Goal: Information Seeking & Learning: Learn about a topic

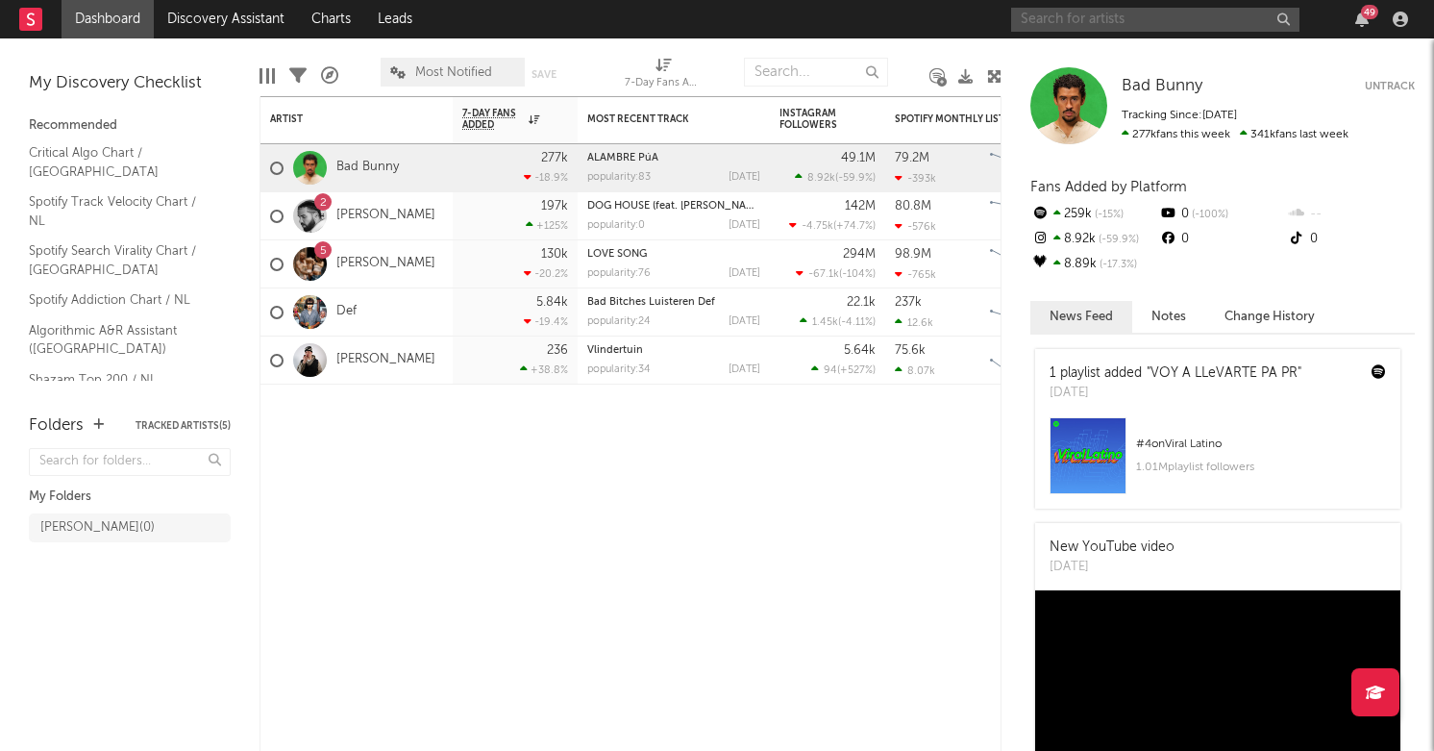
click at [1035, 26] on input "text" at bounding box center [1155, 20] width 288 height 24
type input "[PERSON_NAME]"
click at [1288, 35] on div "[PERSON_NAME] 49" at bounding box center [1213, 19] width 404 height 38
click at [1288, 36] on div "[PERSON_NAME] 49" at bounding box center [1213, 19] width 404 height 38
click at [1286, 16] on icon "button" at bounding box center [1282, 19] width 10 height 12
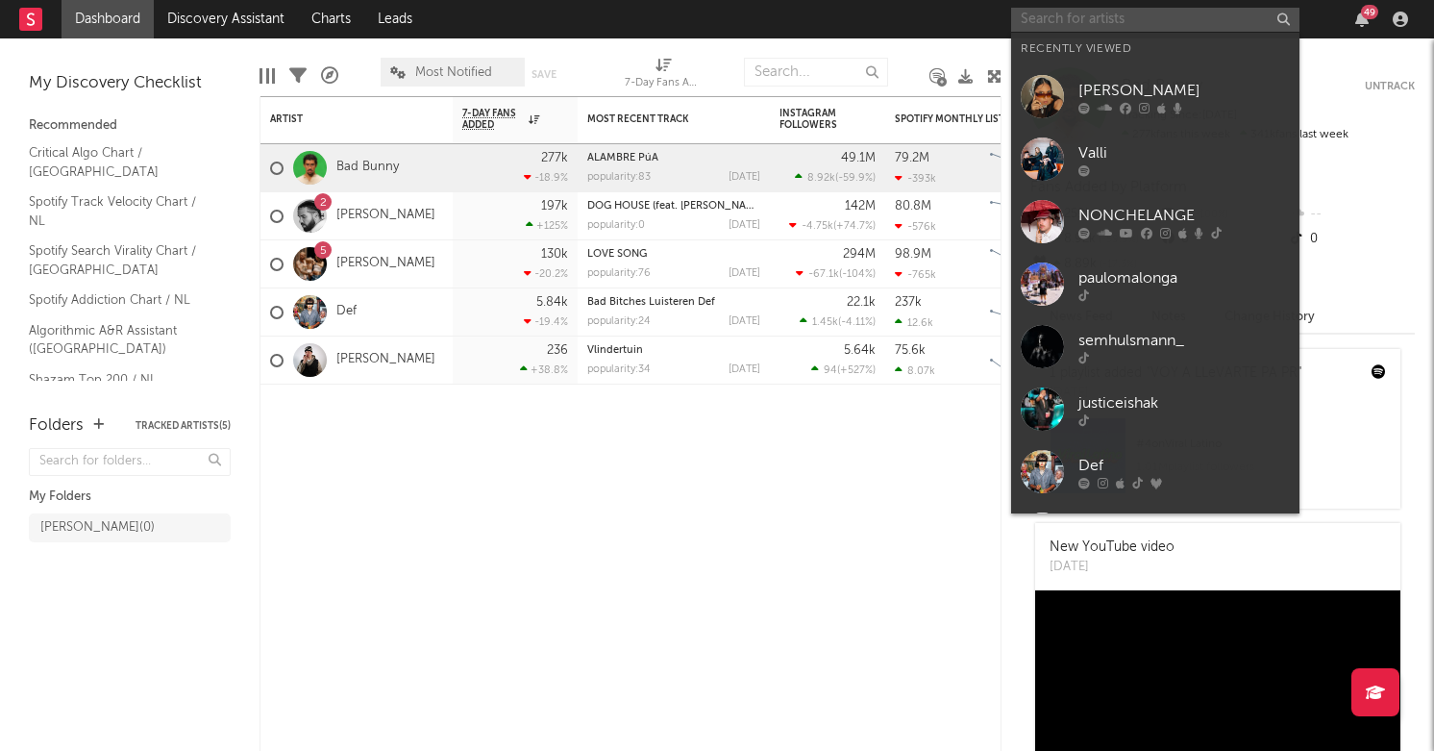
click at [1098, 10] on input "text" at bounding box center [1155, 20] width 288 height 24
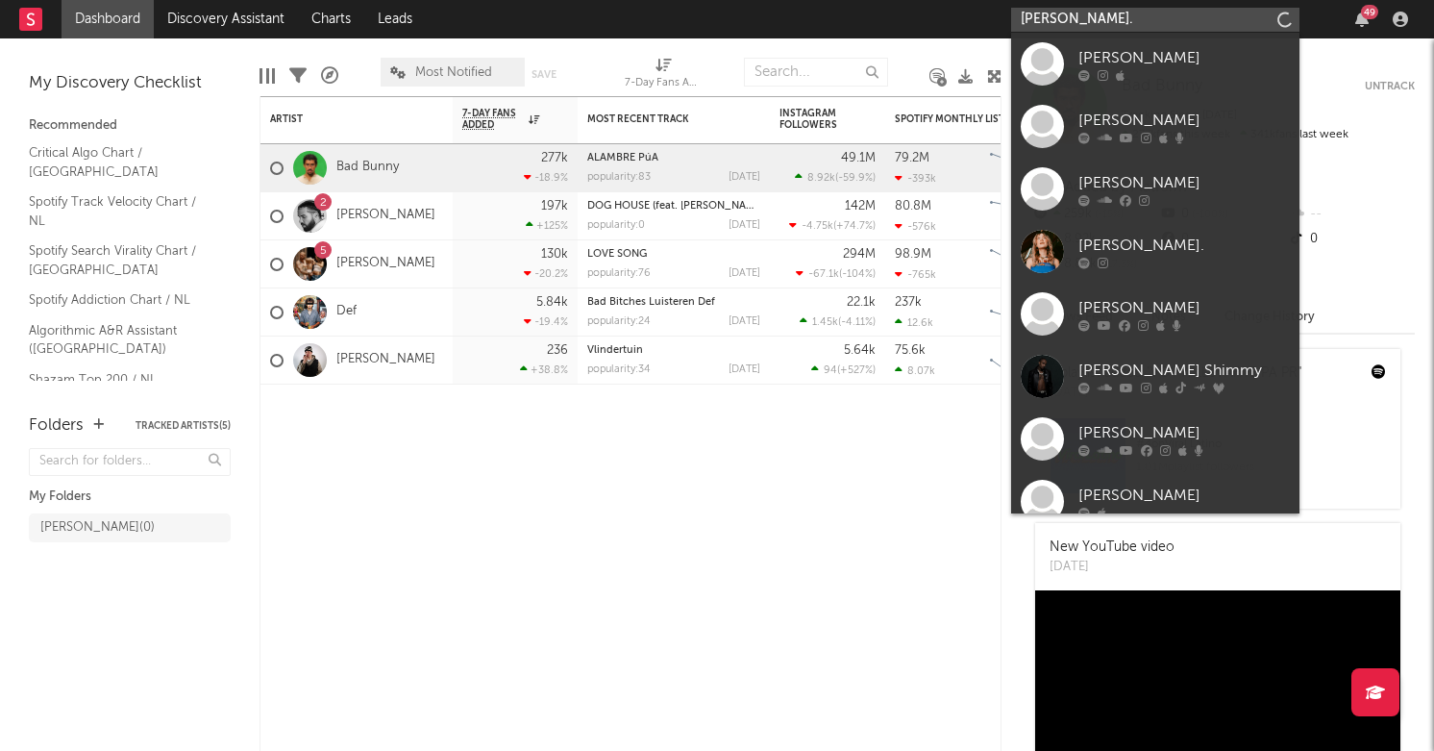
type input "[PERSON_NAME]."
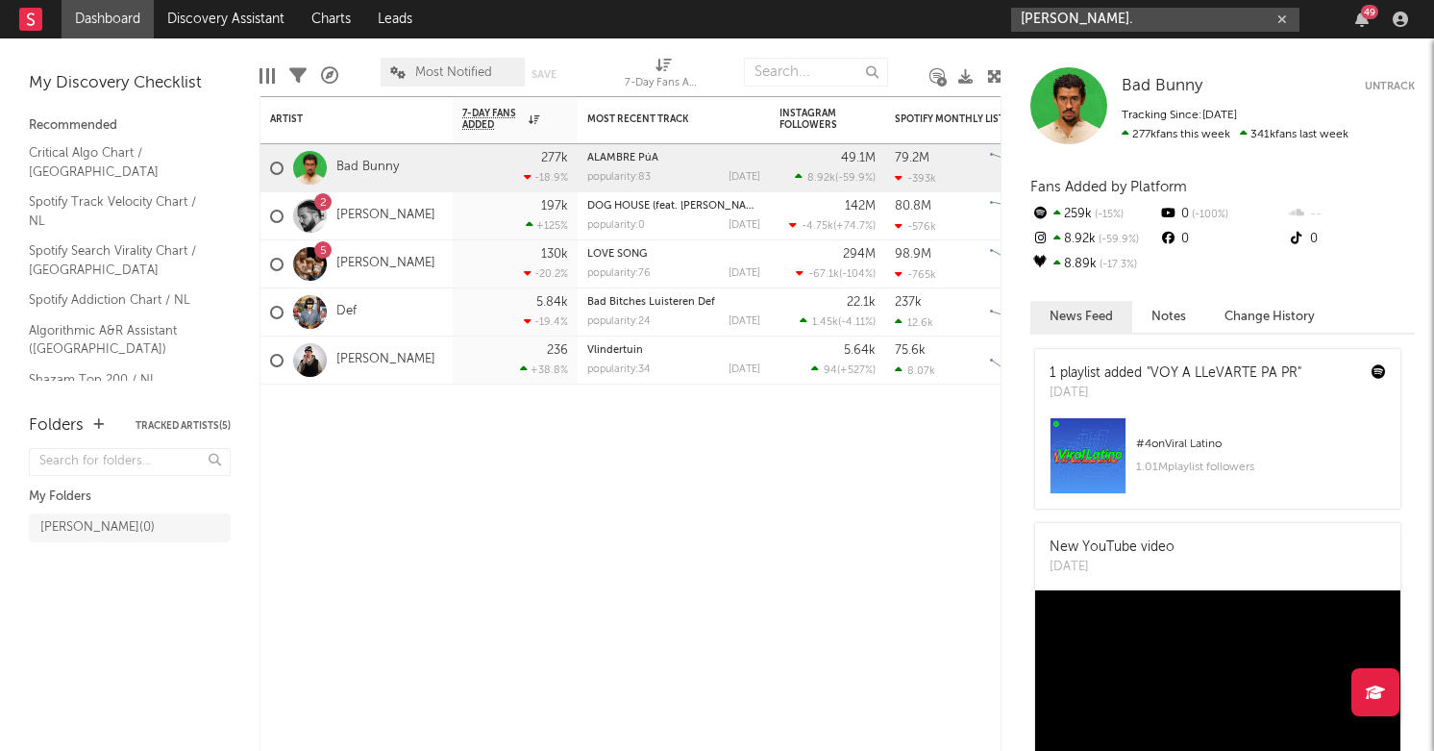
click at [1096, 23] on input "[PERSON_NAME]." at bounding box center [1155, 20] width 288 height 24
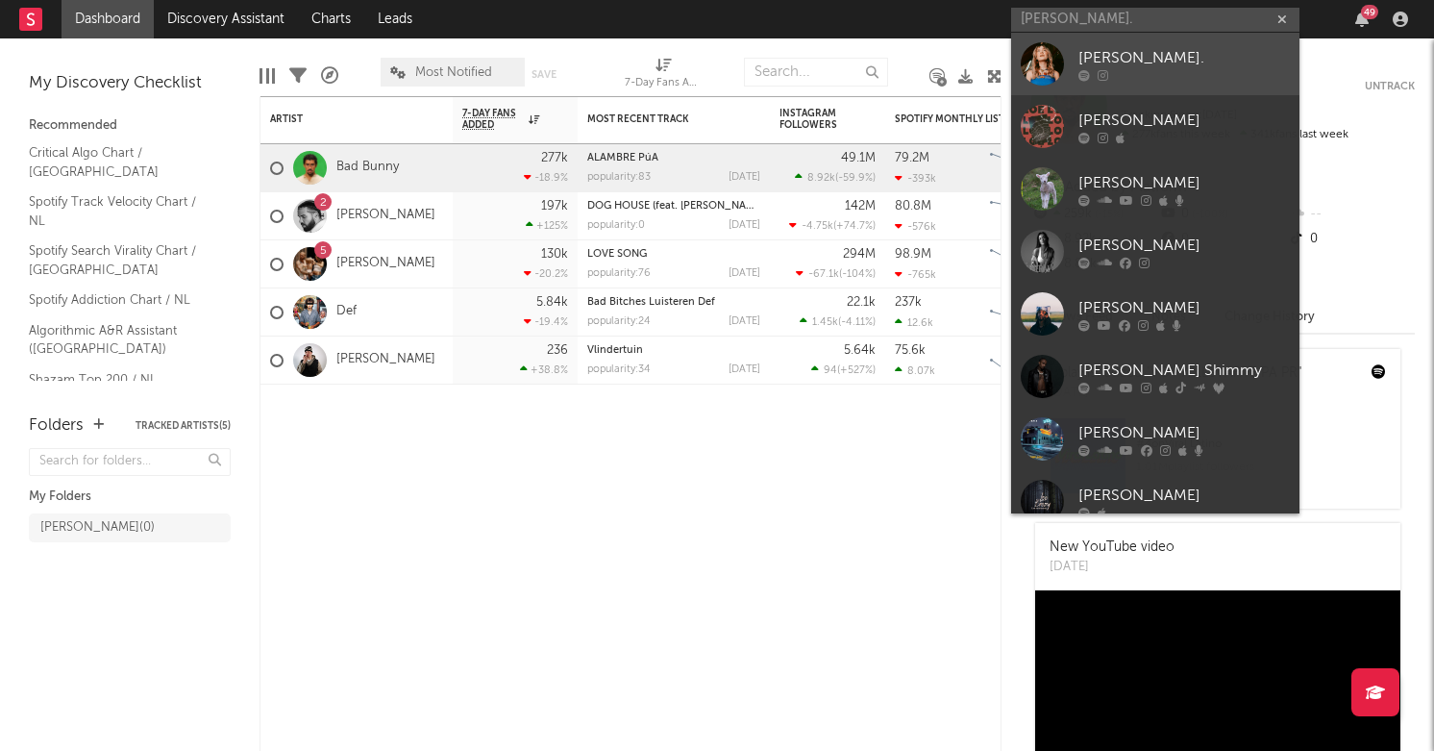
click at [1089, 51] on div "[PERSON_NAME]." at bounding box center [1183, 57] width 211 height 23
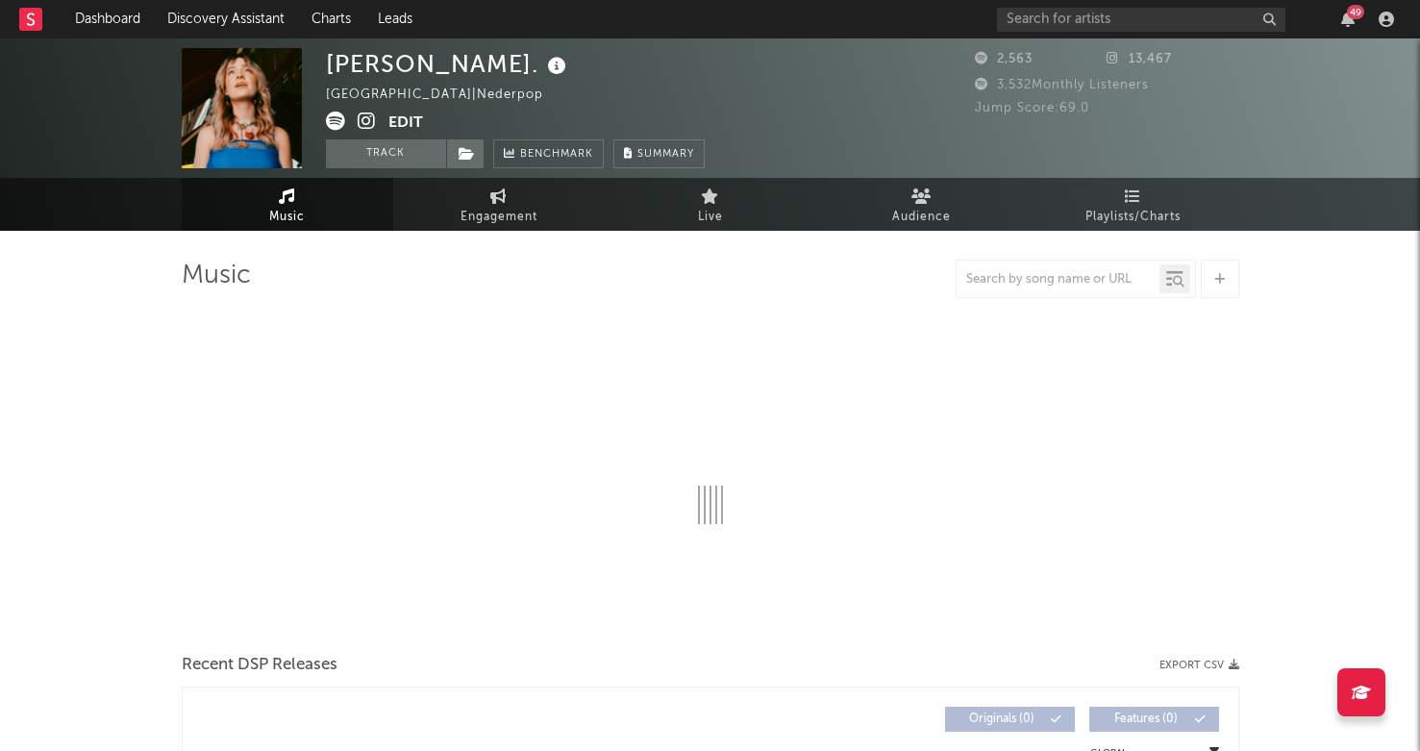
select select "1w"
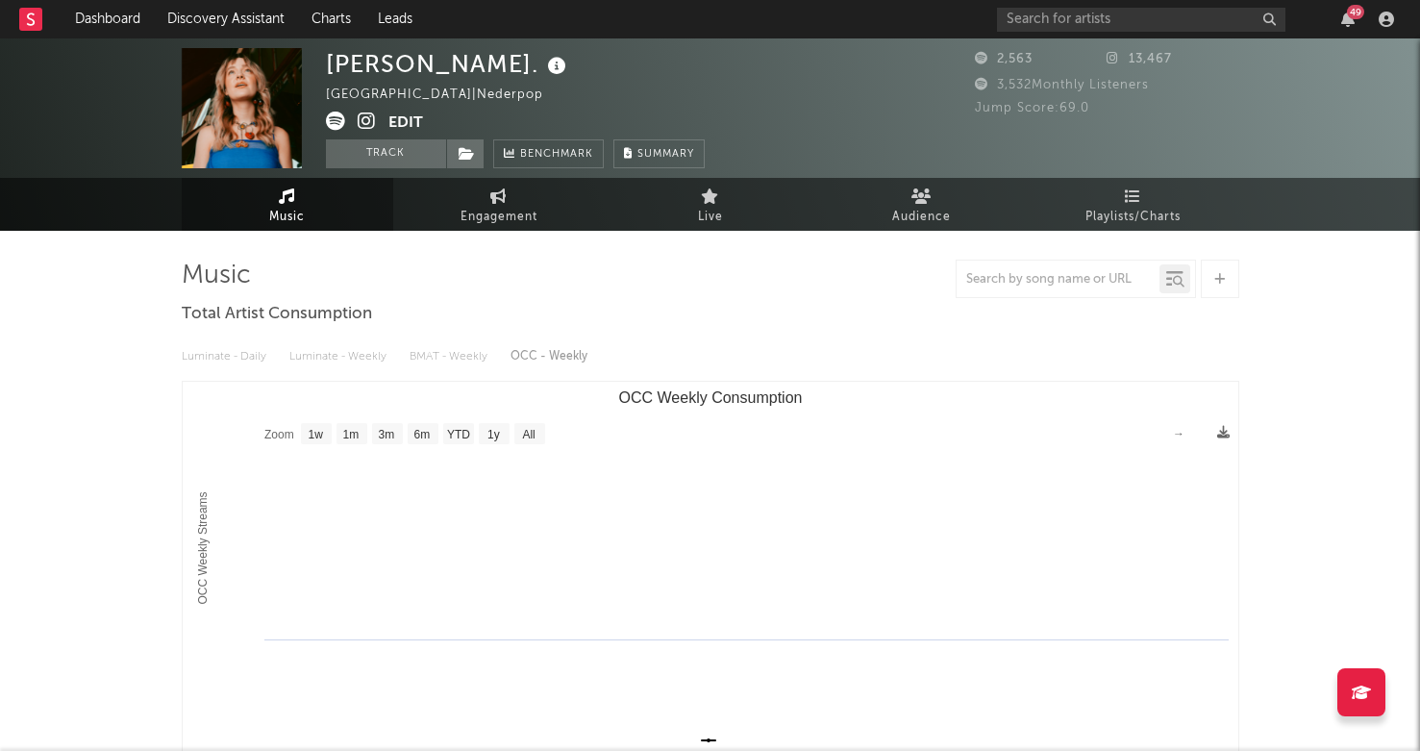
scroll to position [10, 0]
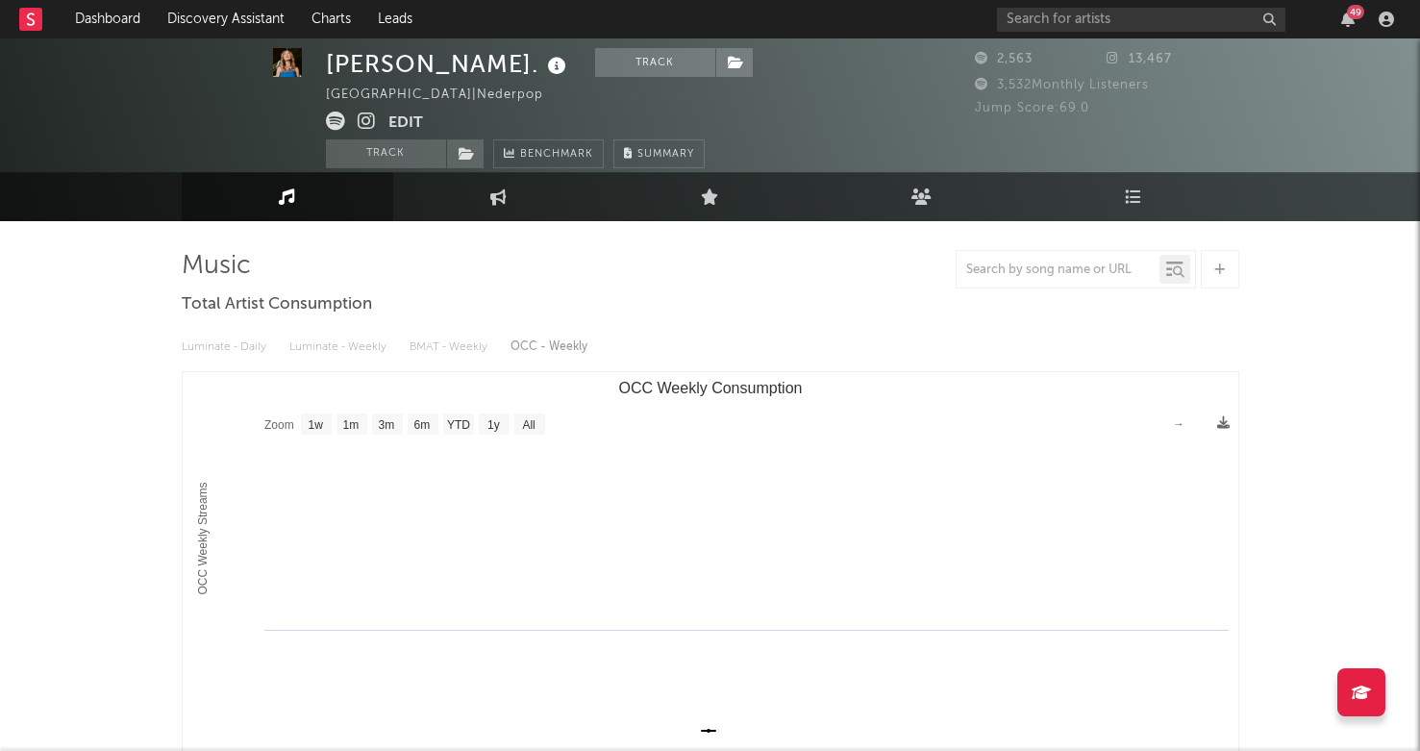
click at [529, 219] on link "Engagement" at bounding box center [498, 196] width 211 height 49
select select "1w"
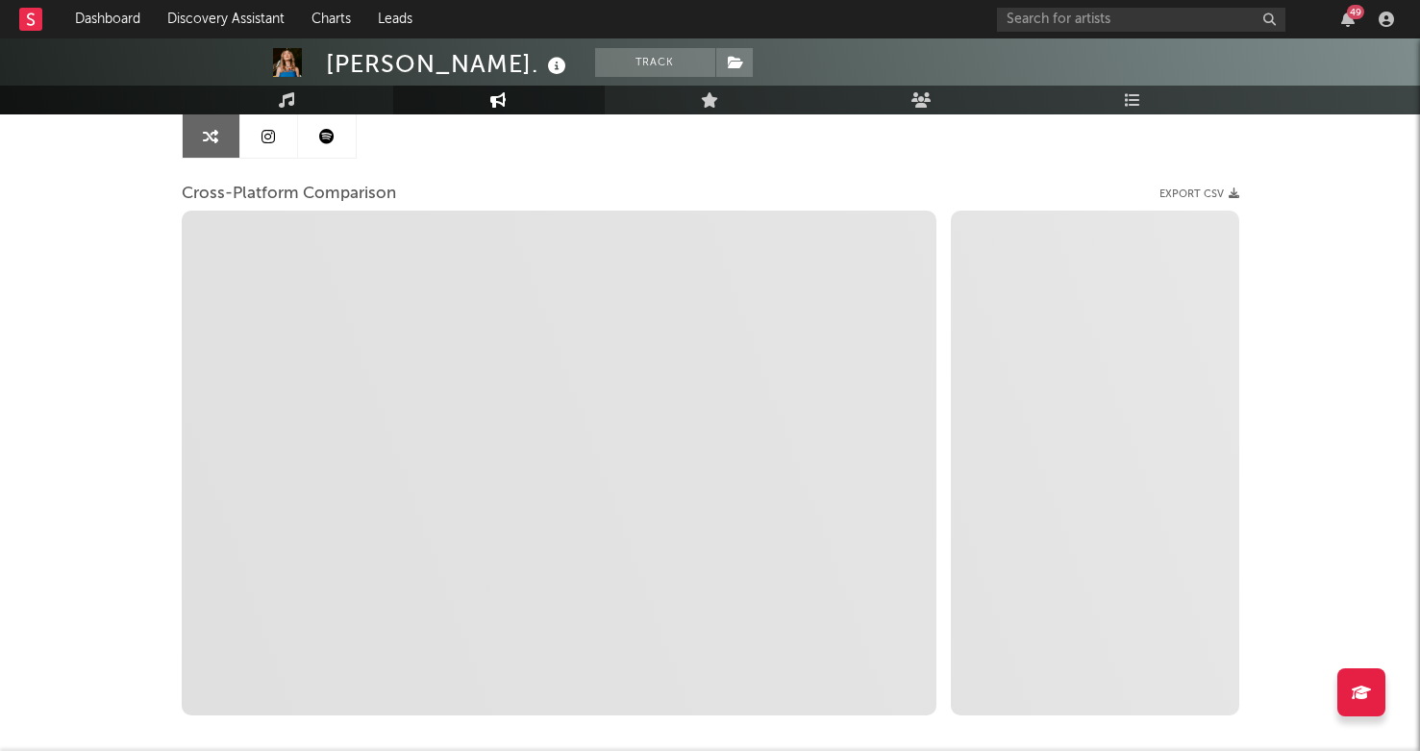
scroll to position [232, 0]
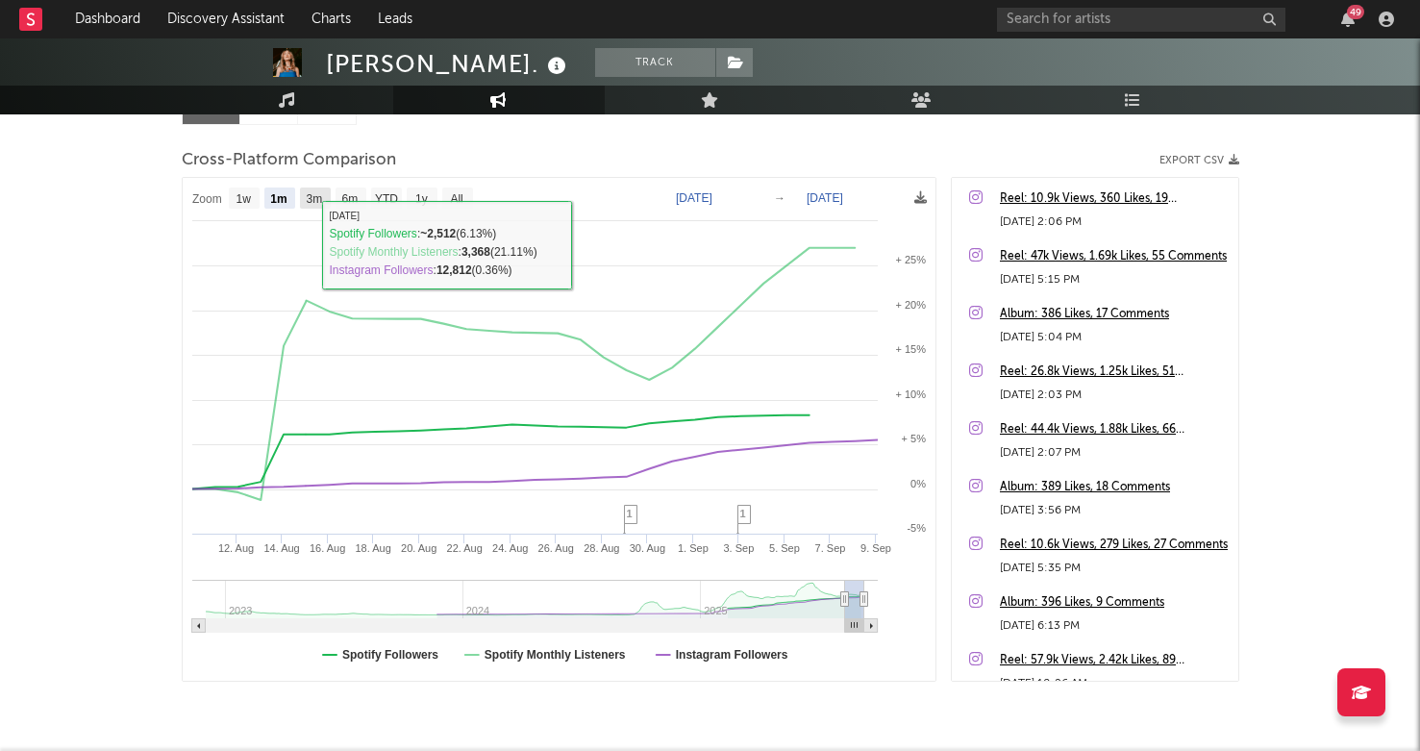
click at [314, 204] on text "3m" at bounding box center [314, 198] width 16 height 13
select select "3m"
type input "[DATE]"
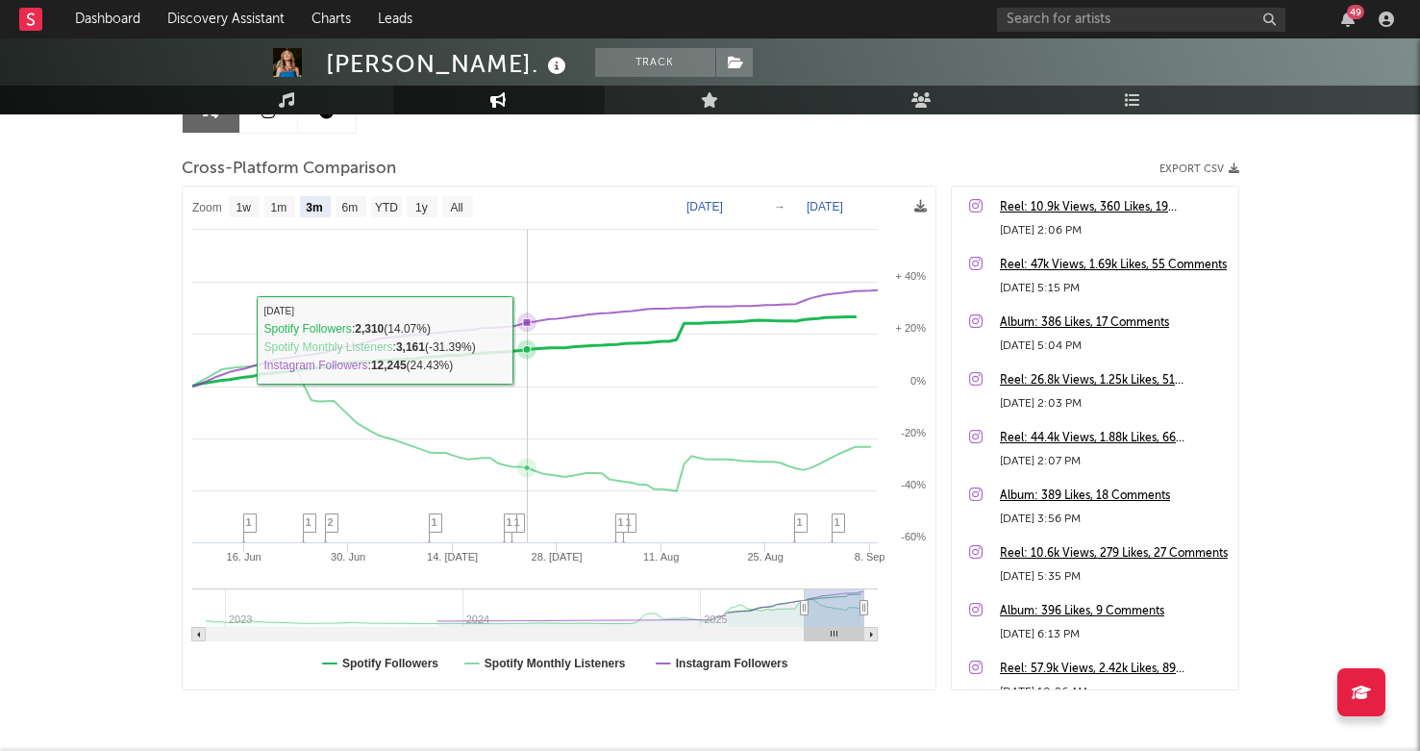
scroll to position [221, 0]
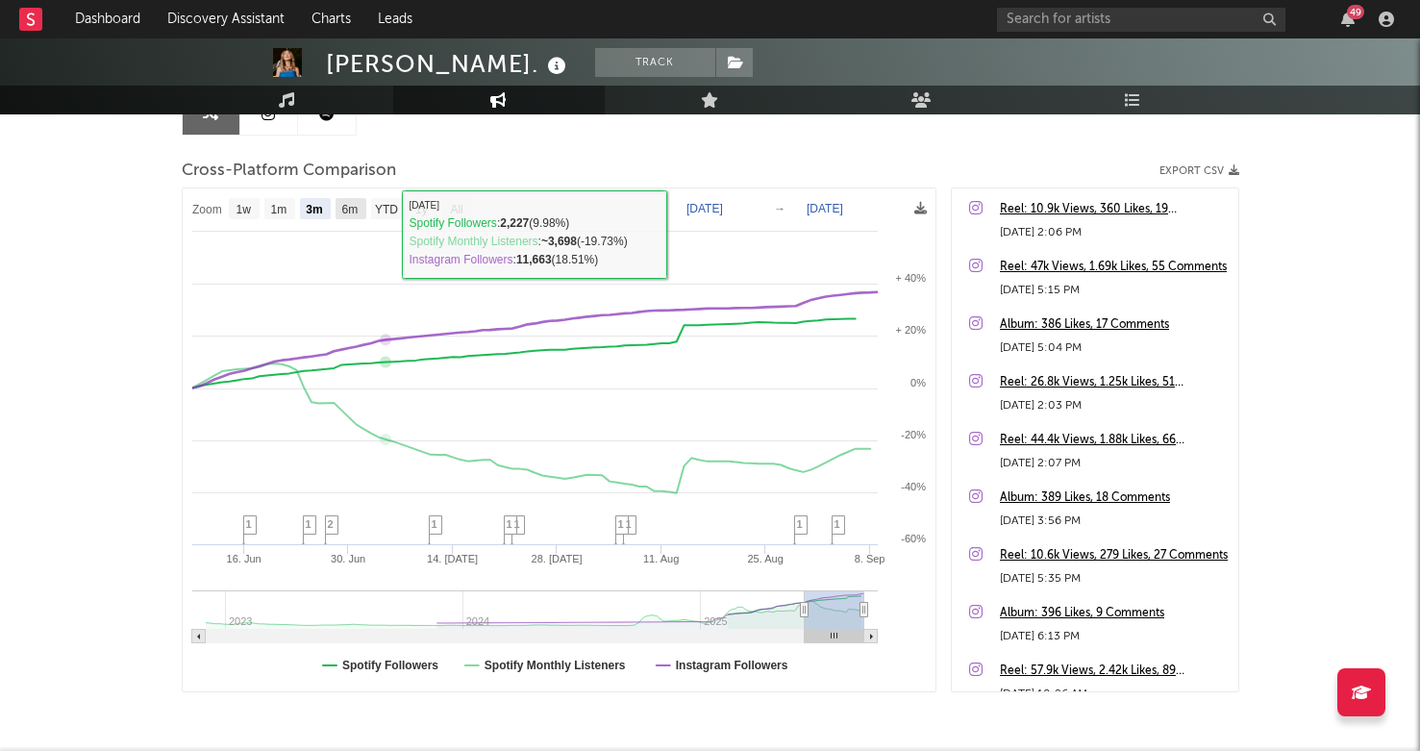
click at [359, 211] on rect at bounding box center [350, 208] width 31 height 21
select select "6m"
type input "[DATE]"
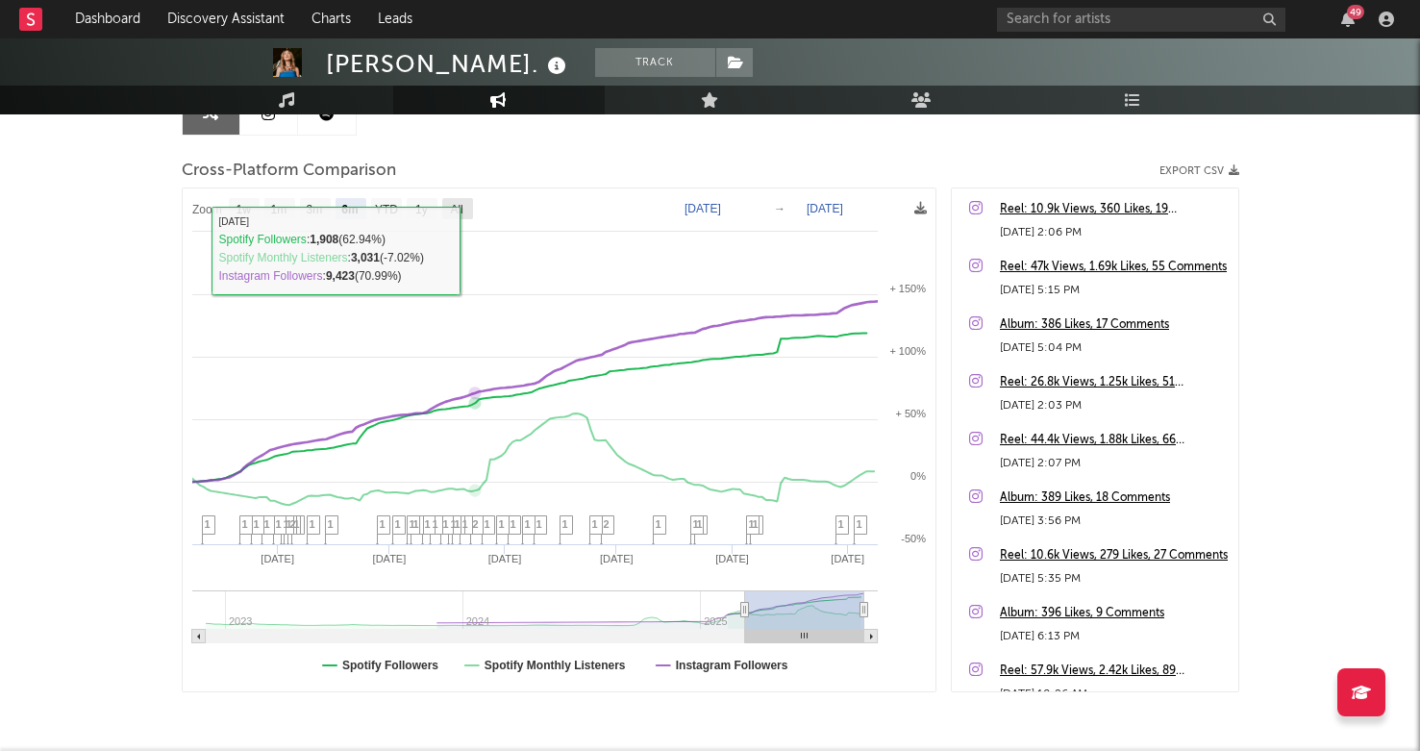
click at [462, 215] on text "All" at bounding box center [456, 209] width 12 height 13
select select "All"
type input "[DATE]"
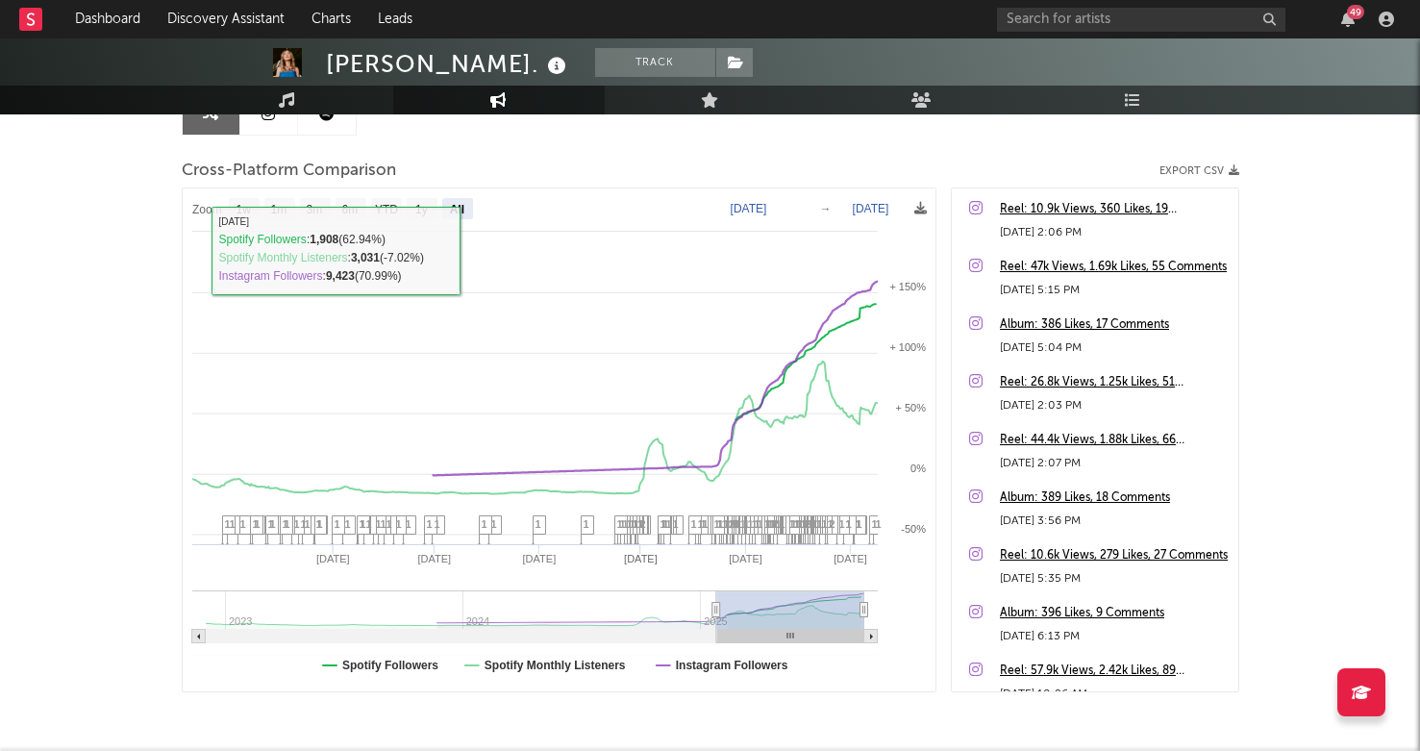
select select "All"
